Goal: Information Seeking & Learning: Learn about a topic

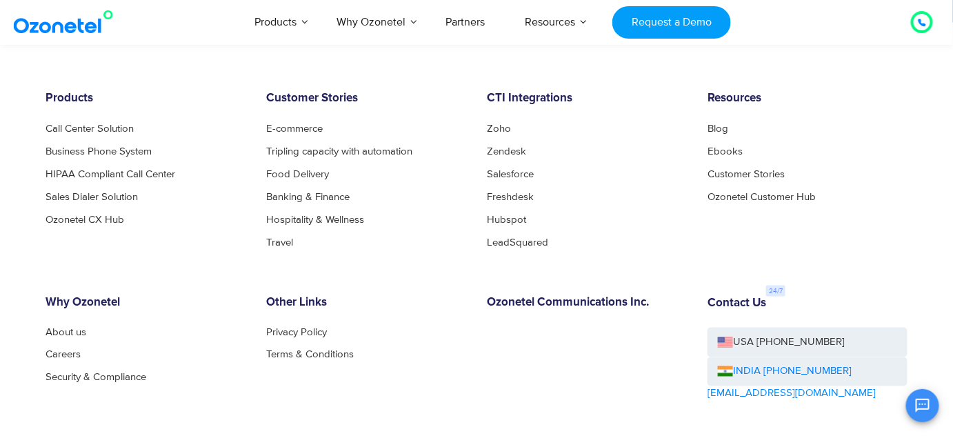
scroll to position [7513, 0]
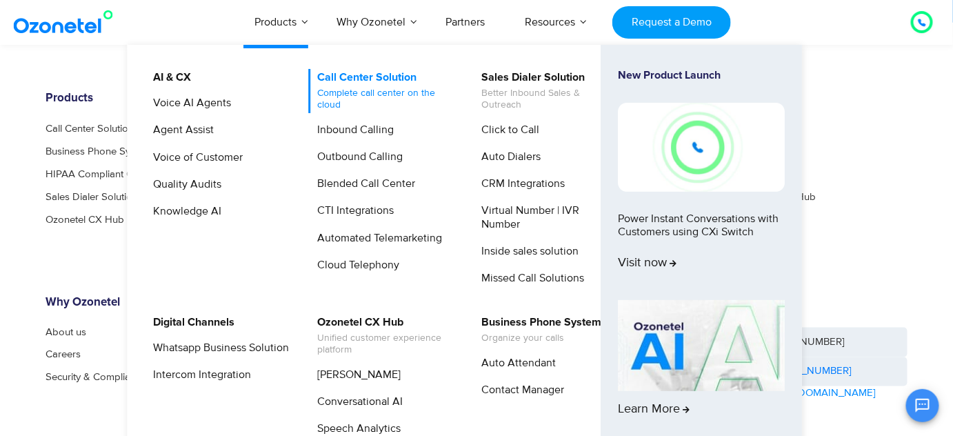
click at [372, 84] on link "Call Center Solution Complete call center on the cloud" at bounding box center [382, 91] width 147 height 44
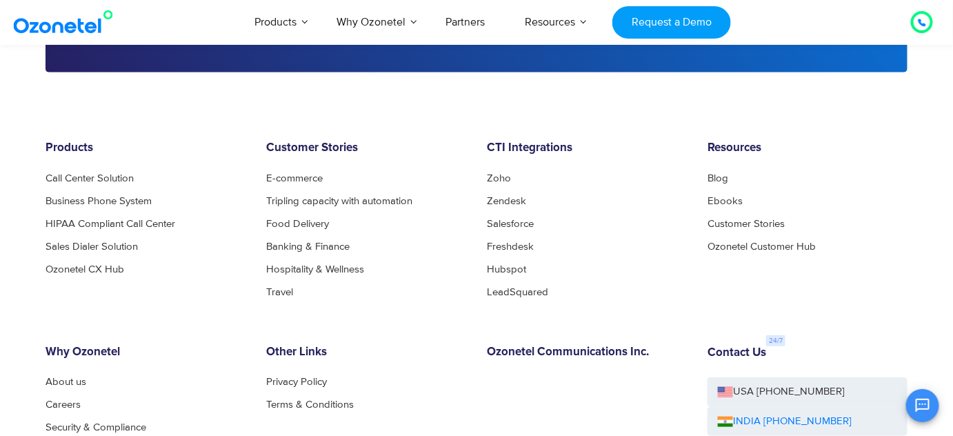
scroll to position [5476, 0]
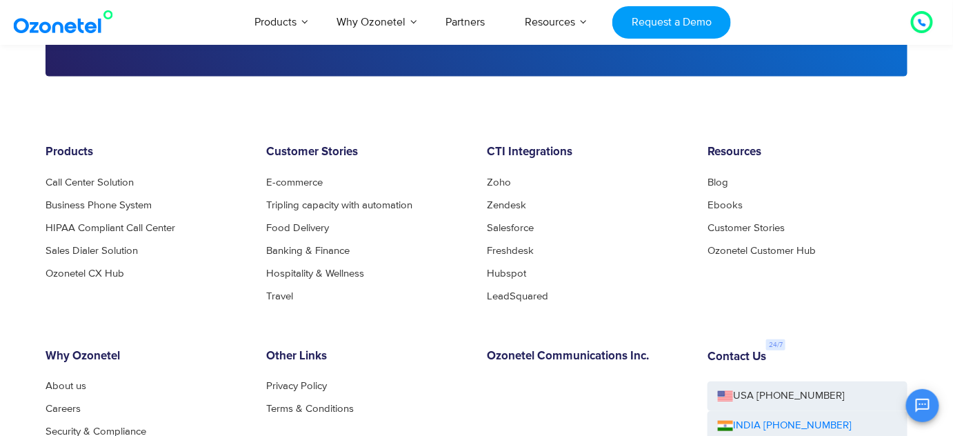
click at [496, 169] on div "CTI Integrations Zoho Zendesk Salesforce Freshdesk Hubspot LeadSquared" at bounding box center [586, 222] width 221 height 155
click at [494, 177] on link "Zoho" at bounding box center [503, 182] width 32 height 10
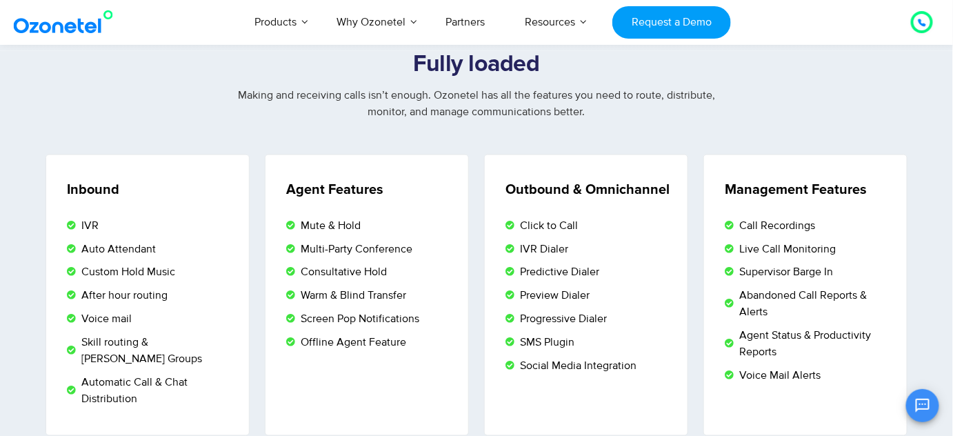
scroll to position [2366, 0]
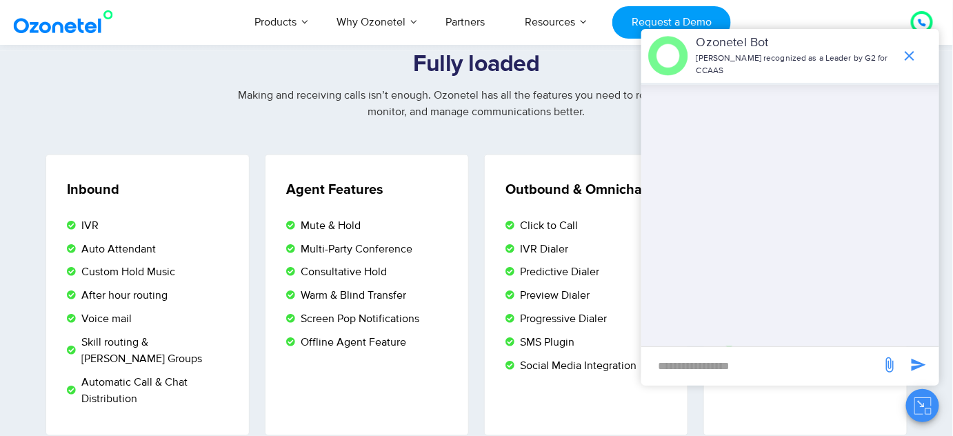
click at [730, 355] on input "new-msg-input" at bounding box center [761, 365] width 226 height 23
type input "**********"
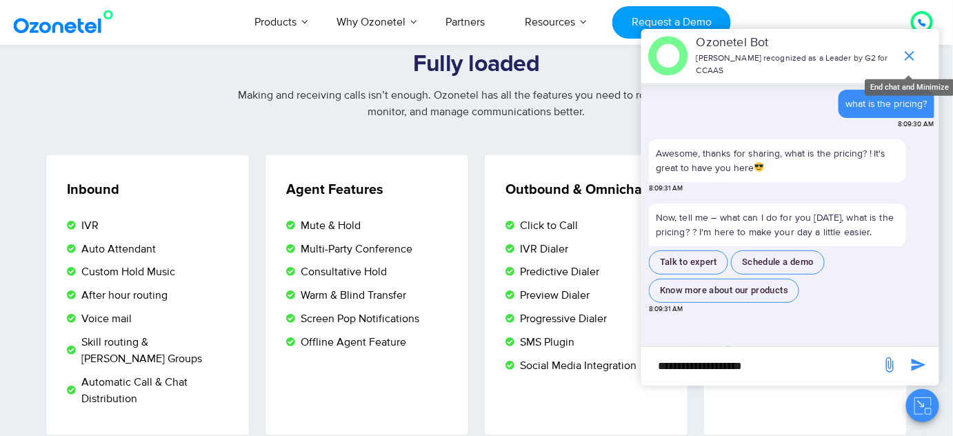
click at [911, 49] on icon "end chat or minimize" at bounding box center [909, 56] width 17 height 17
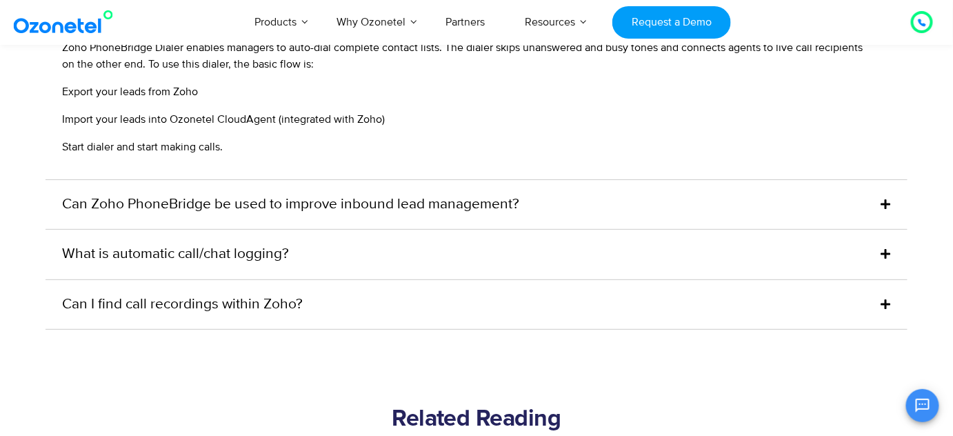
scroll to position [3545, 0]
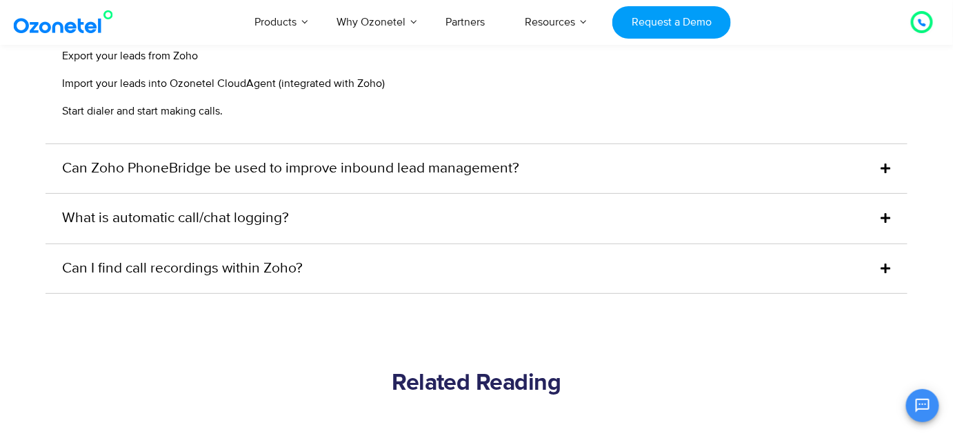
click at [360, 165] on div "Can Zoho PhoneBridge be used to improve inbound lead management?" at bounding box center [476, 169] width 862 height 50
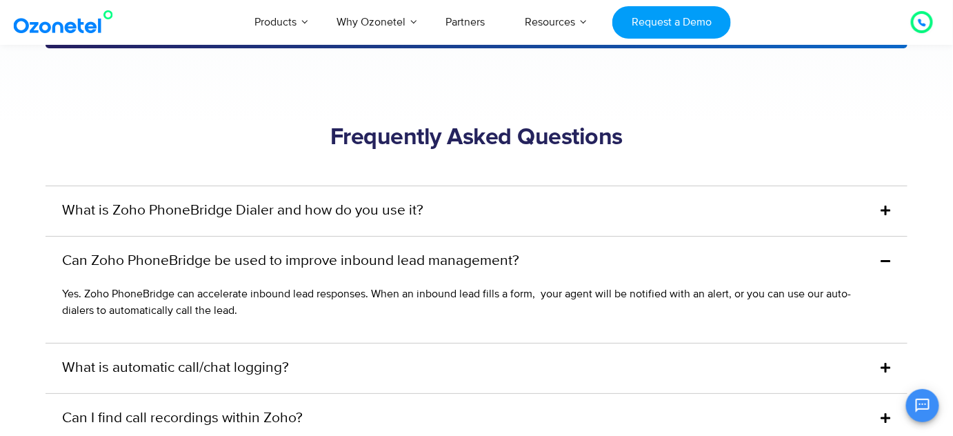
scroll to position [3310, 0]
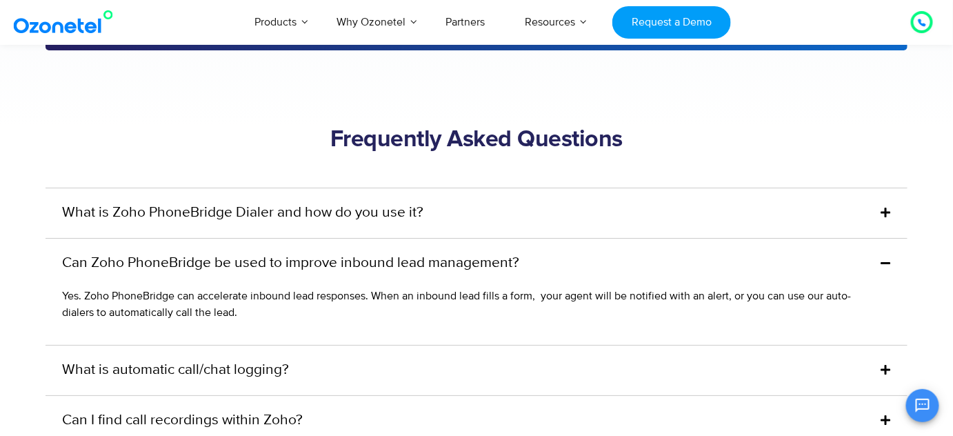
click at [382, 252] on link "Can Zoho PhoneBridge be used to improve inbound lead management?" at bounding box center [290, 263] width 457 height 22
